Goal: Transaction & Acquisition: Obtain resource

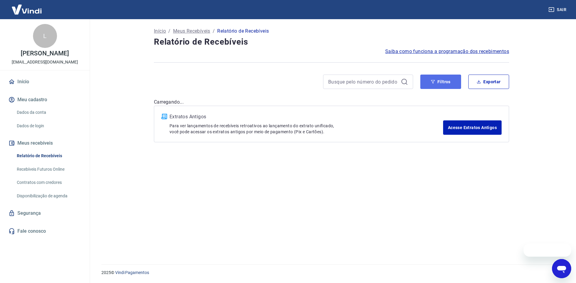
click at [439, 84] on button "Filtros" at bounding box center [440, 82] width 41 height 14
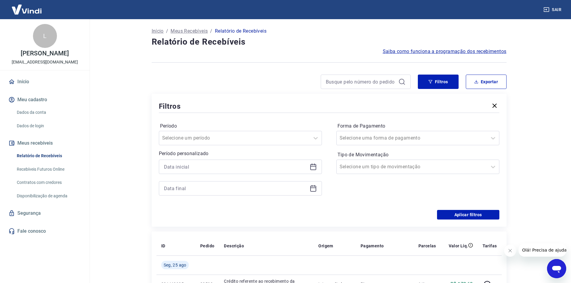
click at [318, 166] on div at bounding box center [240, 167] width 163 height 14
click at [314, 166] on icon at bounding box center [313, 166] width 7 height 7
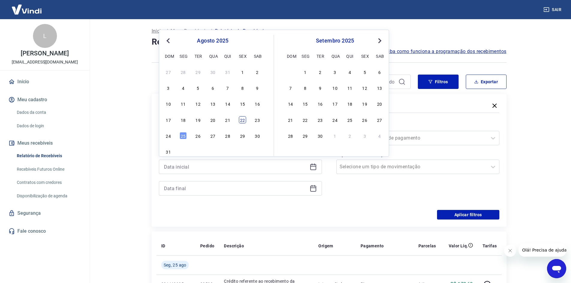
click at [244, 117] on div "22" at bounding box center [242, 119] width 7 height 7
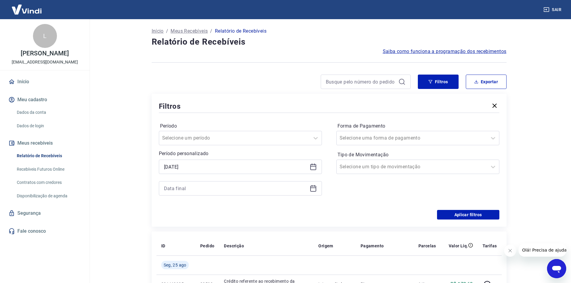
type input "[DATE]"
click at [312, 187] on icon at bounding box center [313, 188] width 7 height 7
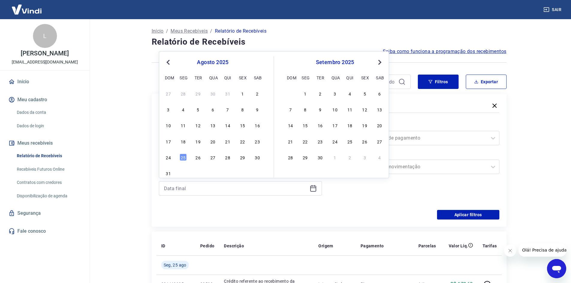
click at [169, 154] on div "24" at bounding box center [168, 157] width 7 height 7
type input "[DATE]"
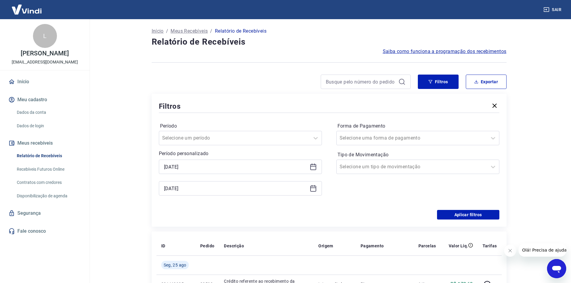
click at [452, 208] on div "Período Selecione um período Período personalizado Selected date: [DATE] [DATE]…" at bounding box center [329, 162] width 341 height 96
click at [450, 215] on button "Aplicar filtros" at bounding box center [468, 215] width 62 height 10
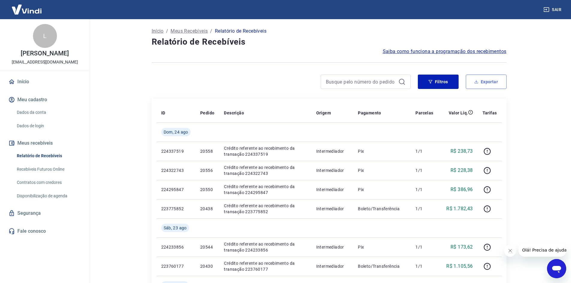
click at [480, 82] on button "Exportar" at bounding box center [486, 82] width 41 height 14
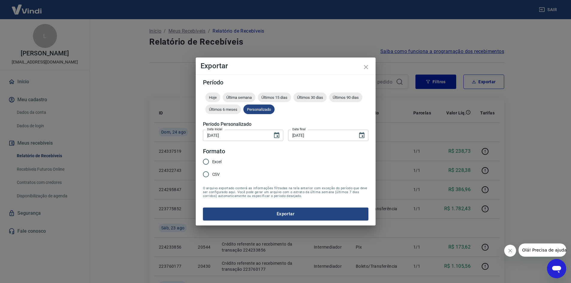
type input "[DATE]"
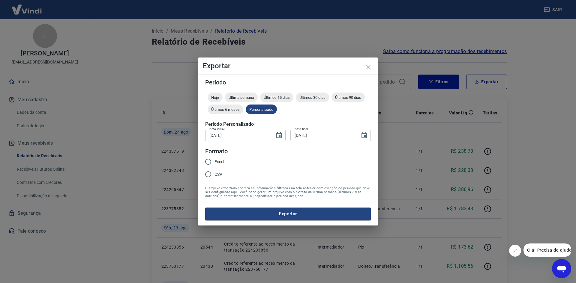
click at [219, 177] on span "CSV" at bounding box center [218, 175] width 8 height 6
click at [214, 177] on input "CSV" at bounding box center [208, 174] width 13 height 13
radio input "true"
click at [252, 216] on button "Exportar" at bounding box center [288, 214] width 166 height 13
